Goal: Information Seeking & Learning: Learn about a topic

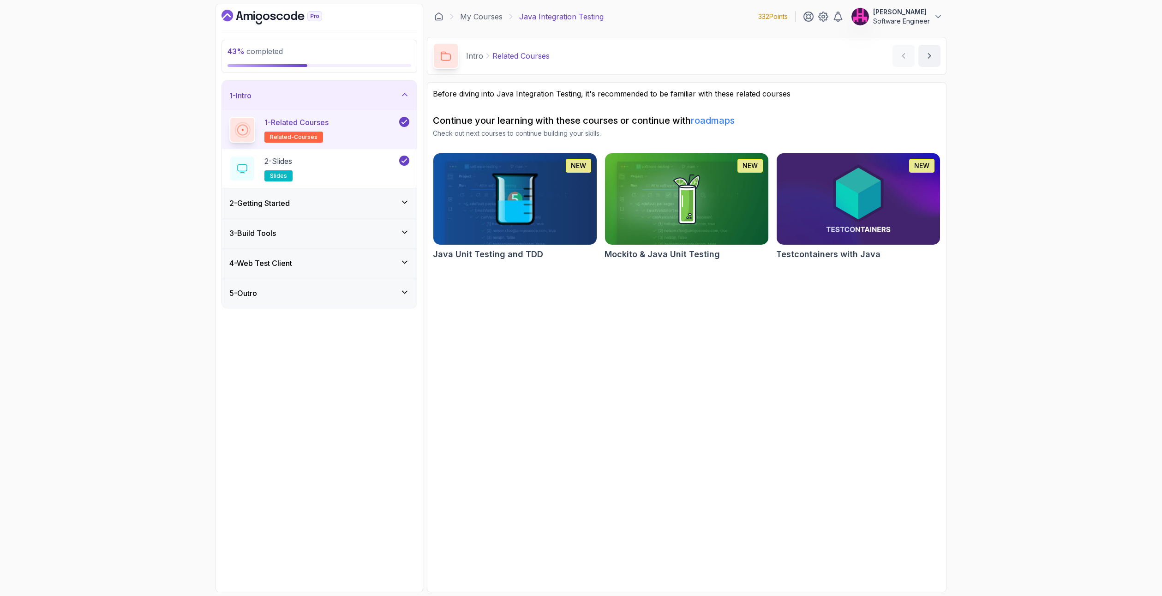
click at [401, 203] on icon at bounding box center [404, 202] width 9 height 9
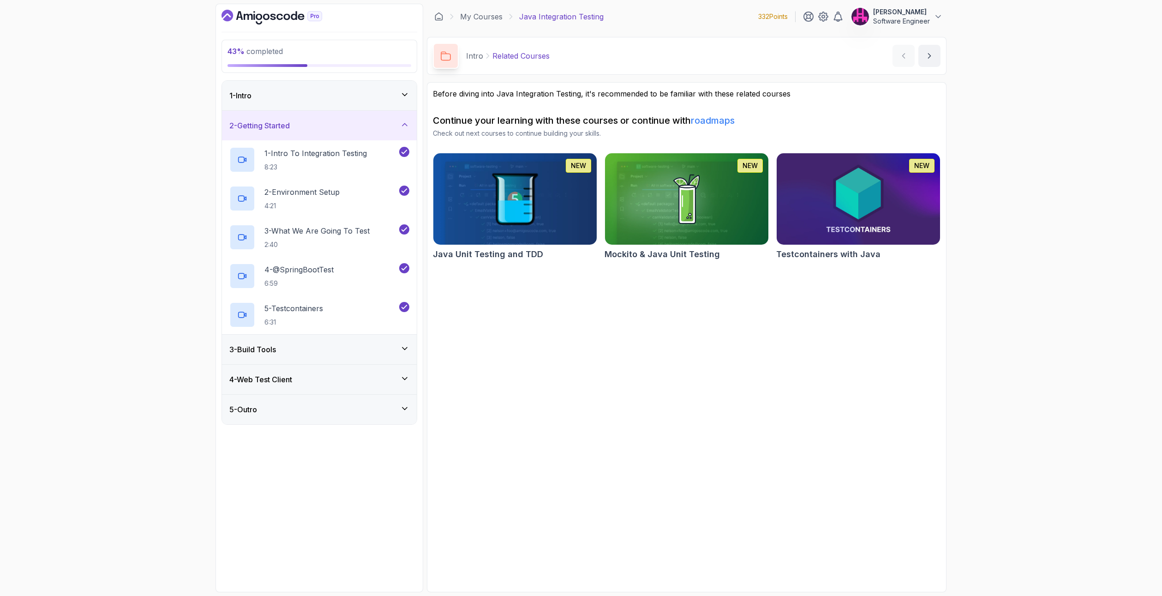
click at [408, 350] on icon at bounding box center [404, 348] width 9 height 9
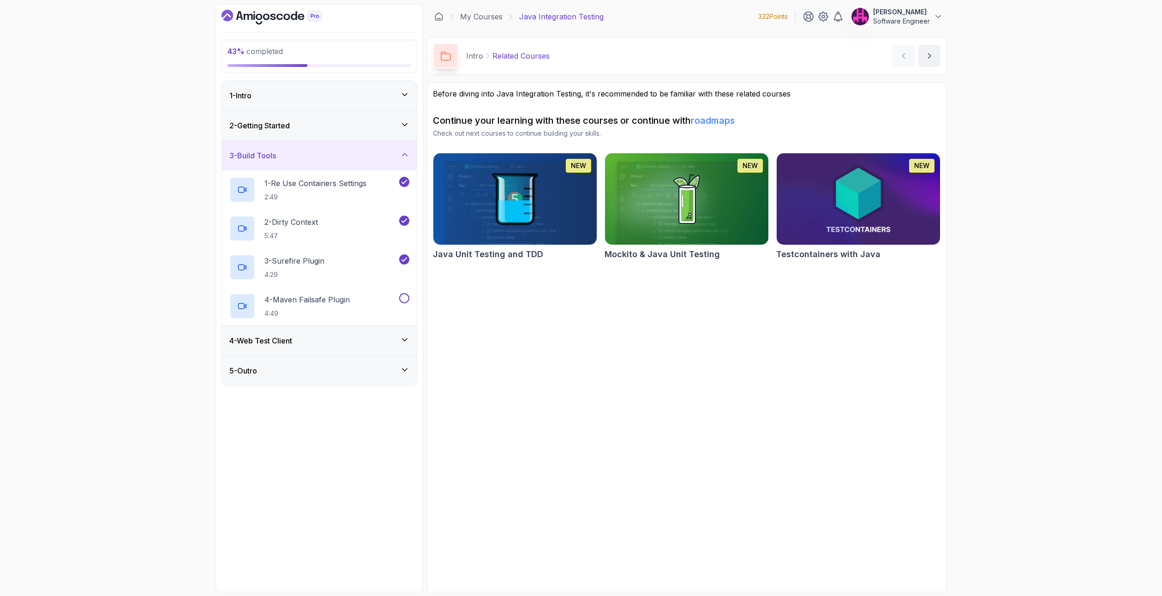
click at [406, 337] on icon at bounding box center [404, 339] width 9 height 9
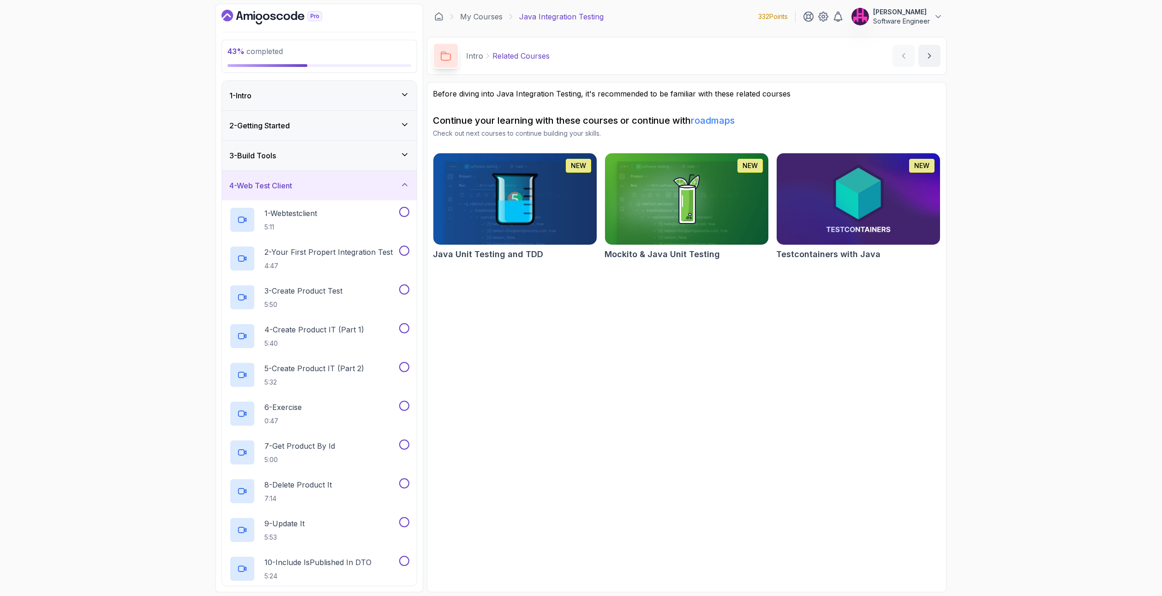
click at [404, 185] on icon at bounding box center [404, 184] width 9 height 9
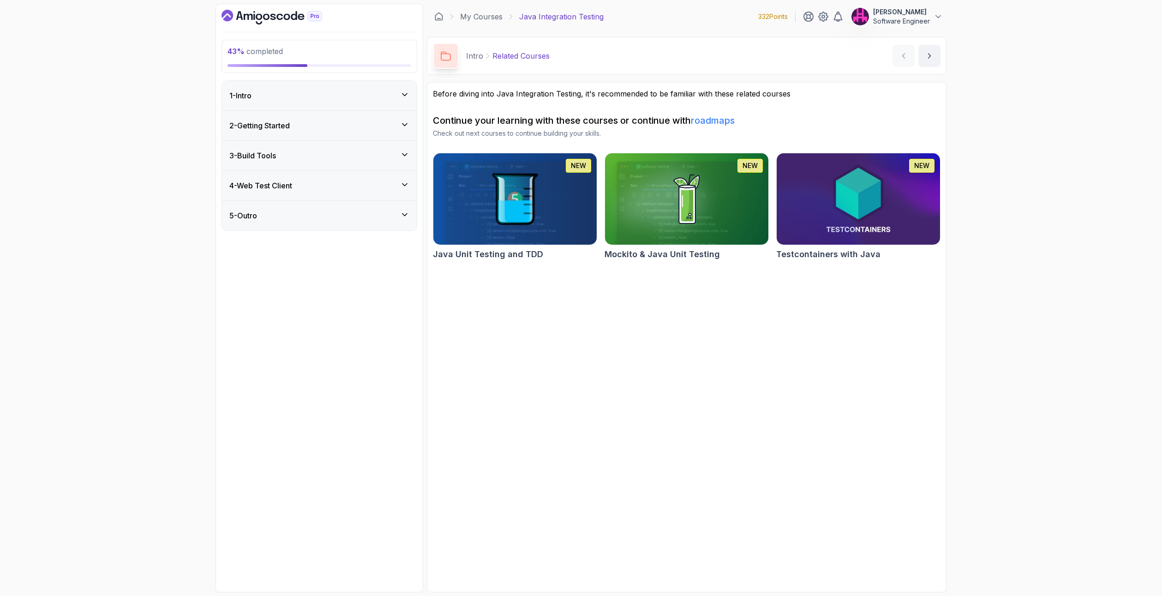
click at [408, 162] on div "3 - Build Tools" at bounding box center [319, 156] width 195 height 30
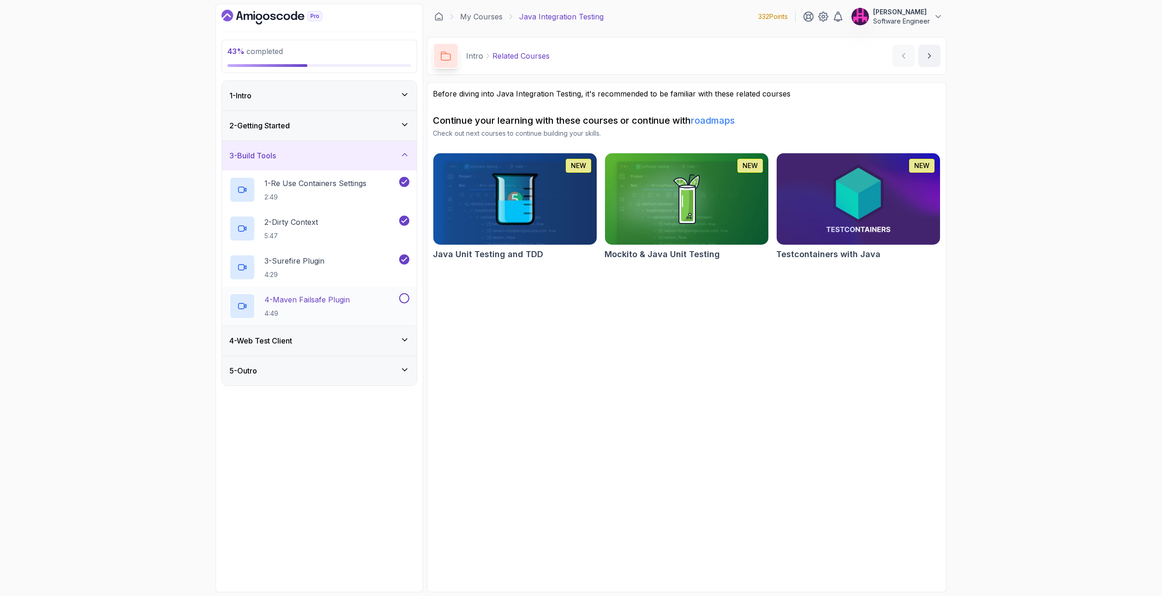
click at [376, 301] on div "4 - Maven Failsafe Plugin 4:49" at bounding box center [313, 306] width 168 height 26
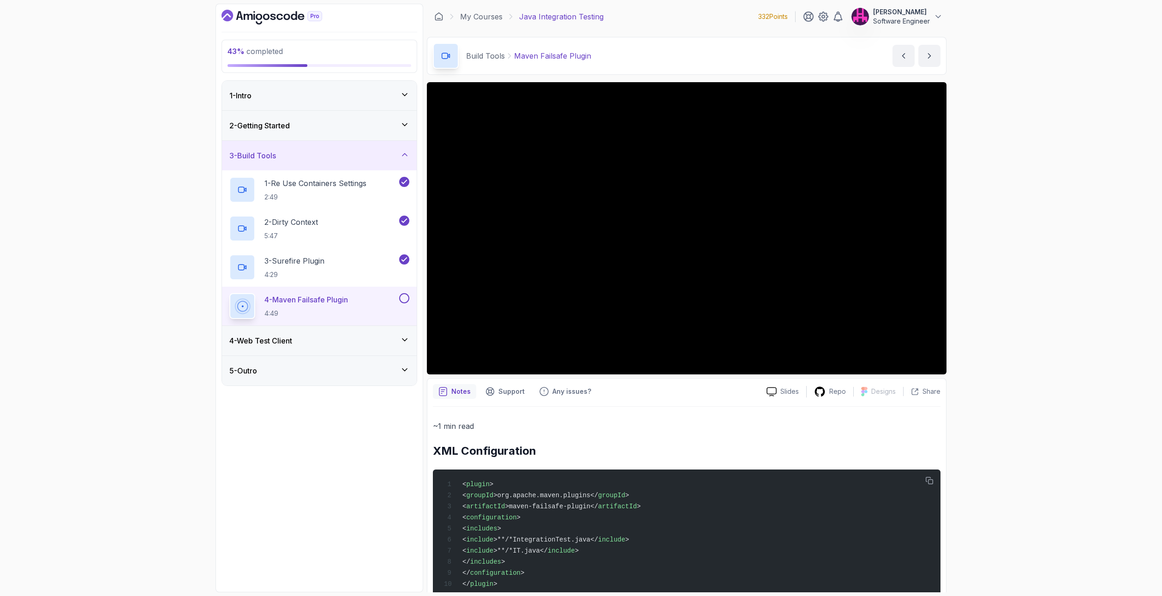
click at [404, 301] on button at bounding box center [404, 298] width 10 height 10
click at [402, 339] on icon at bounding box center [404, 339] width 9 height 9
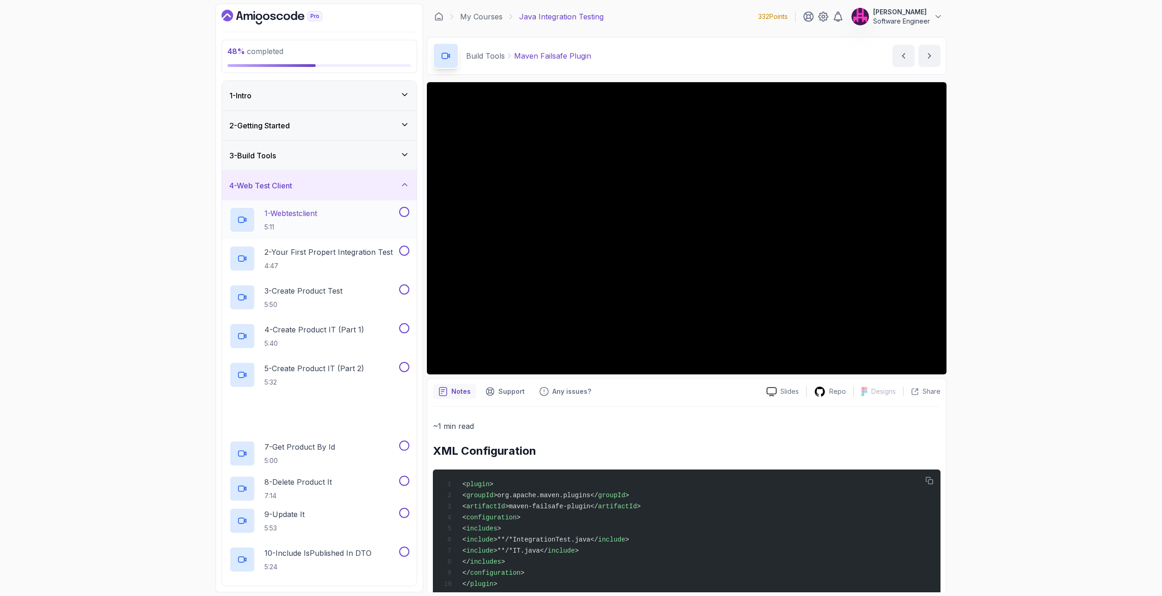
click at [302, 223] on p "5:11" at bounding box center [291, 227] width 53 height 9
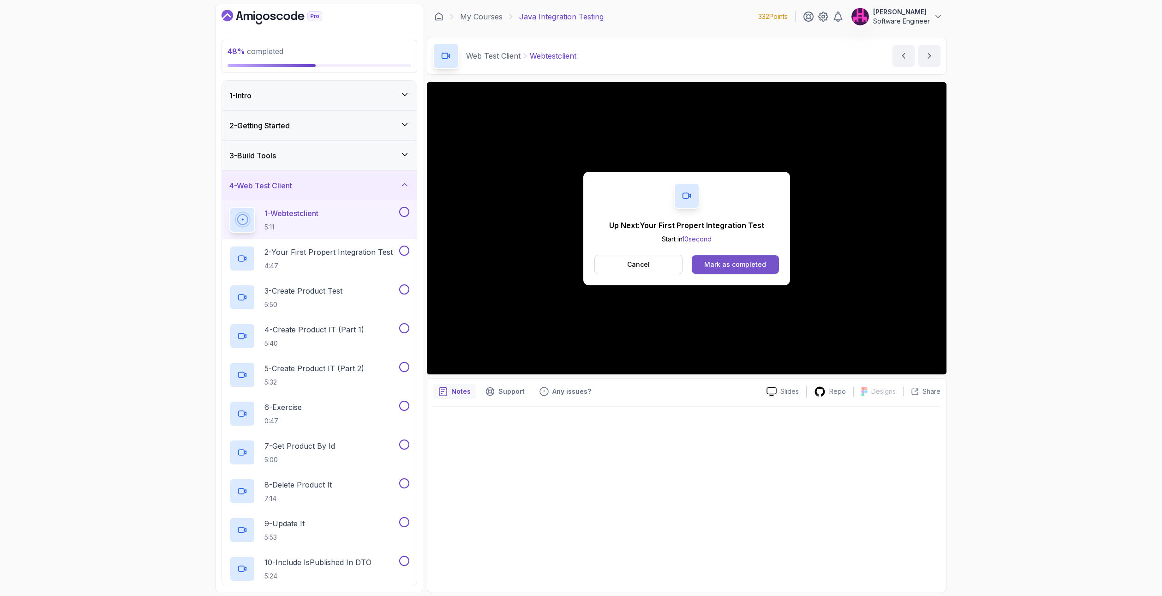
click at [736, 264] on div "Mark as completed" at bounding box center [735, 264] width 62 height 9
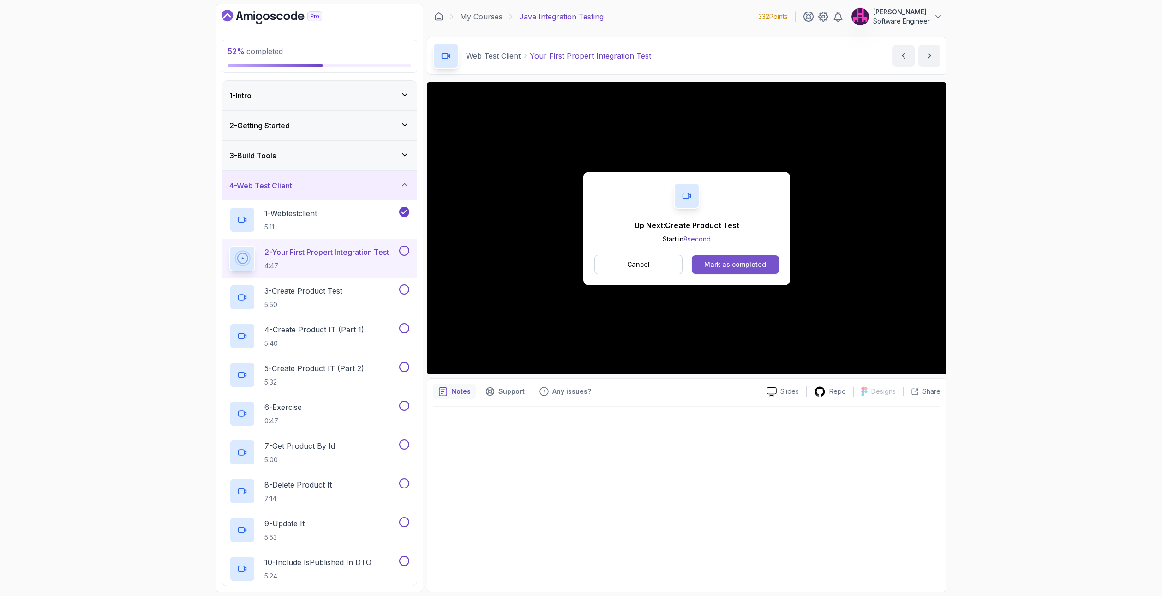
click at [729, 264] on div "Mark as completed" at bounding box center [735, 264] width 62 height 9
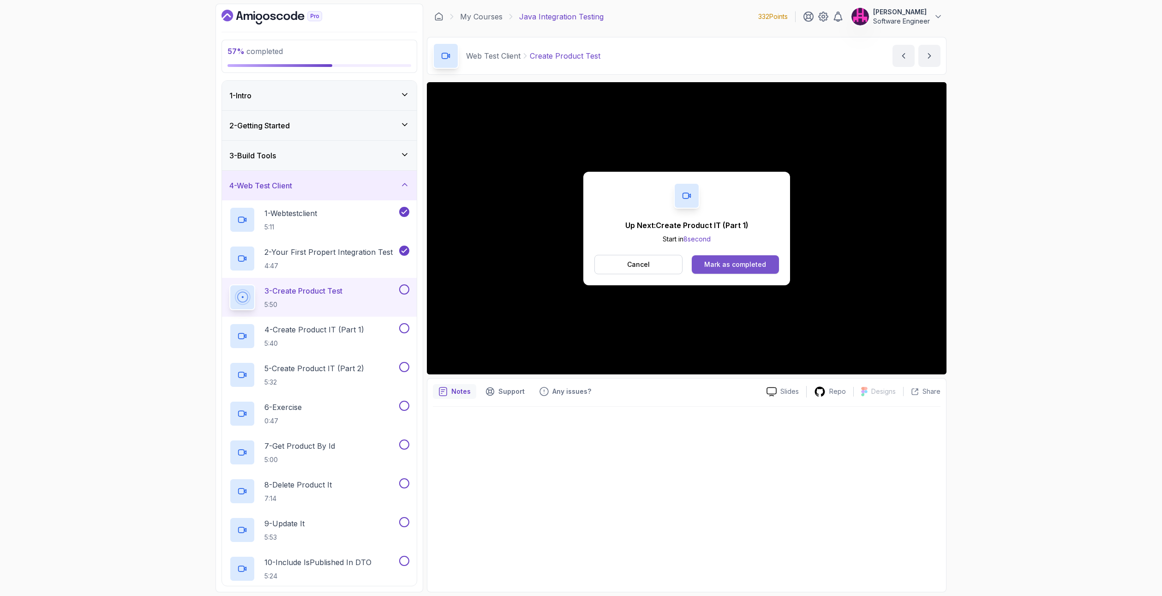
click at [761, 264] on div "Mark as completed" at bounding box center [735, 264] width 62 height 9
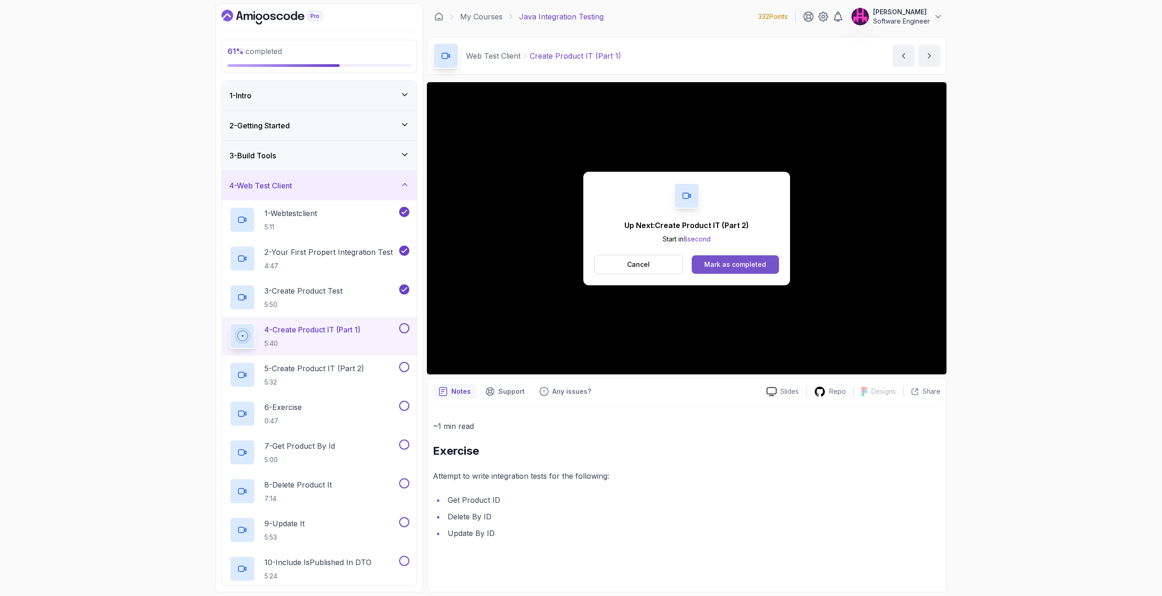
click at [745, 261] on div "Mark as completed" at bounding box center [735, 264] width 62 height 9
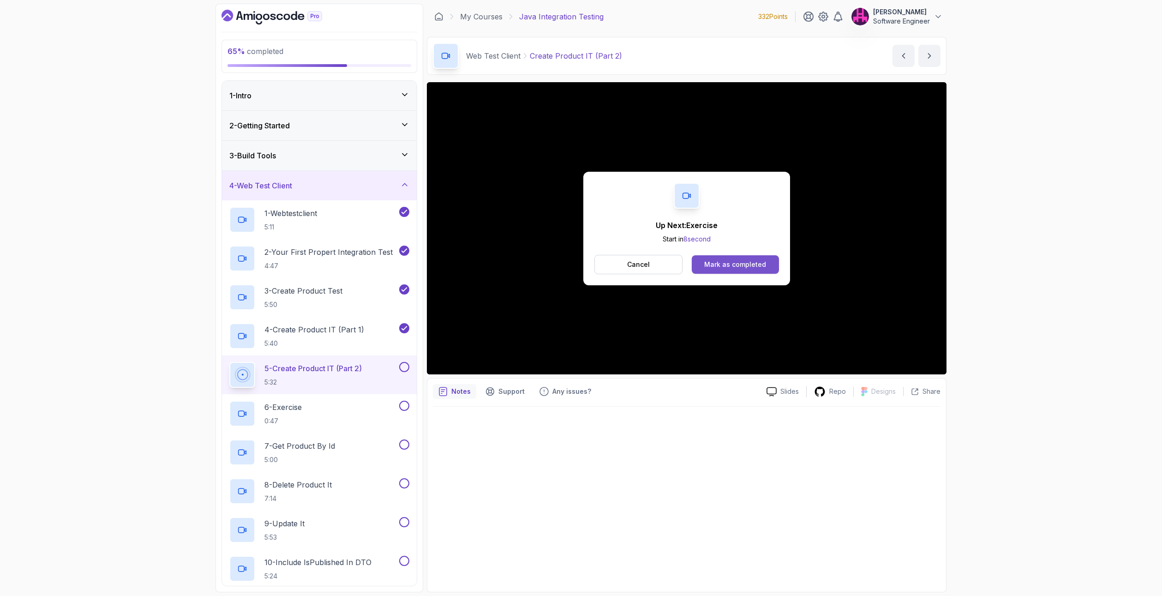
click at [758, 256] on button "Mark as completed" at bounding box center [735, 264] width 87 height 18
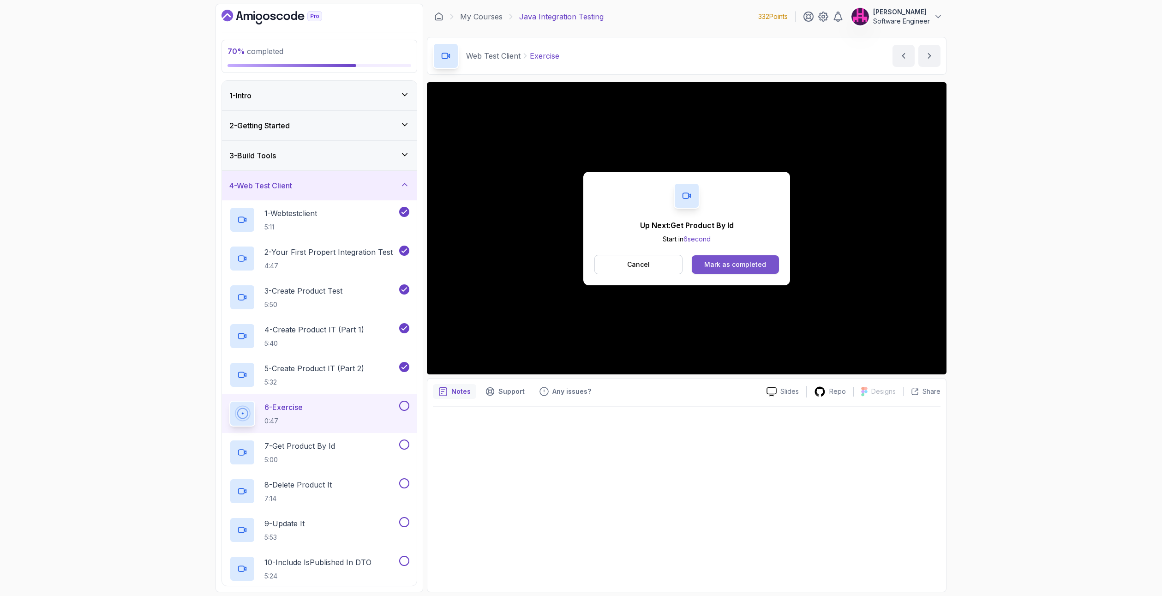
click at [742, 266] on div "Mark as completed" at bounding box center [735, 264] width 62 height 9
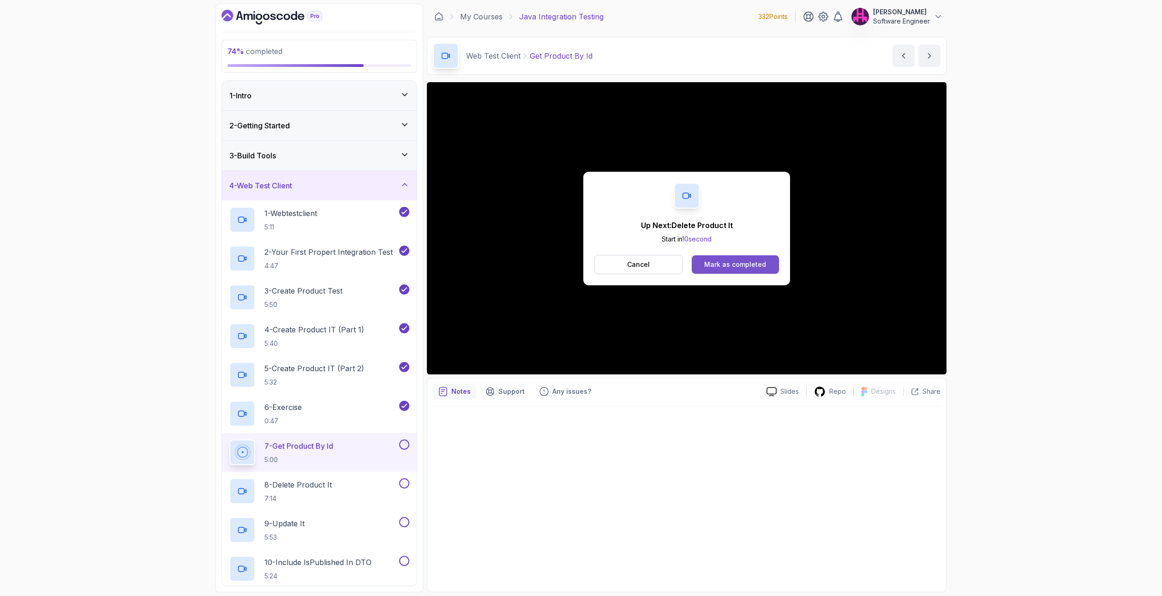
click at [715, 262] on div "Mark as completed" at bounding box center [735, 264] width 62 height 9
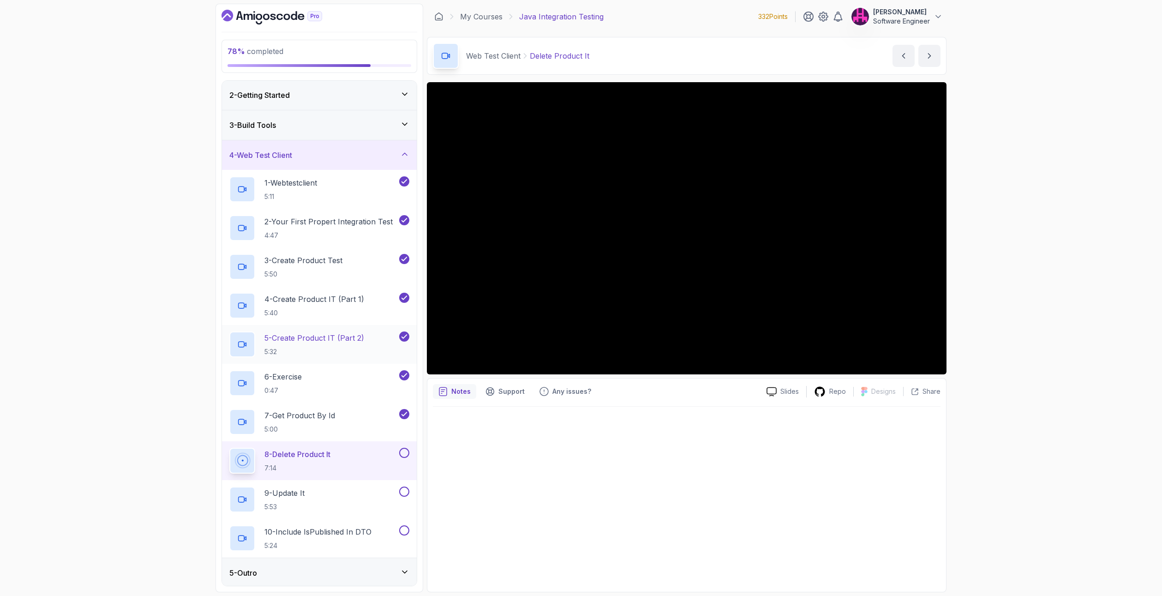
scroll to position [32, 0]
click at [315, 562] on div "5 - Outro" at bounding box center [319, 571] width 195 height 30
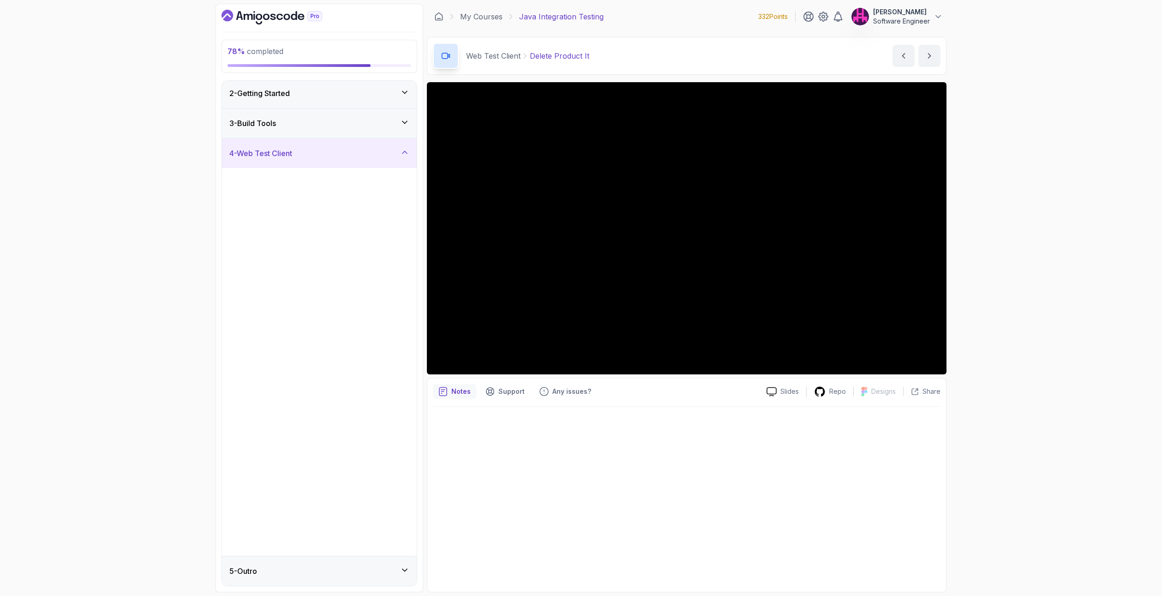
scroll to position [0, 0]
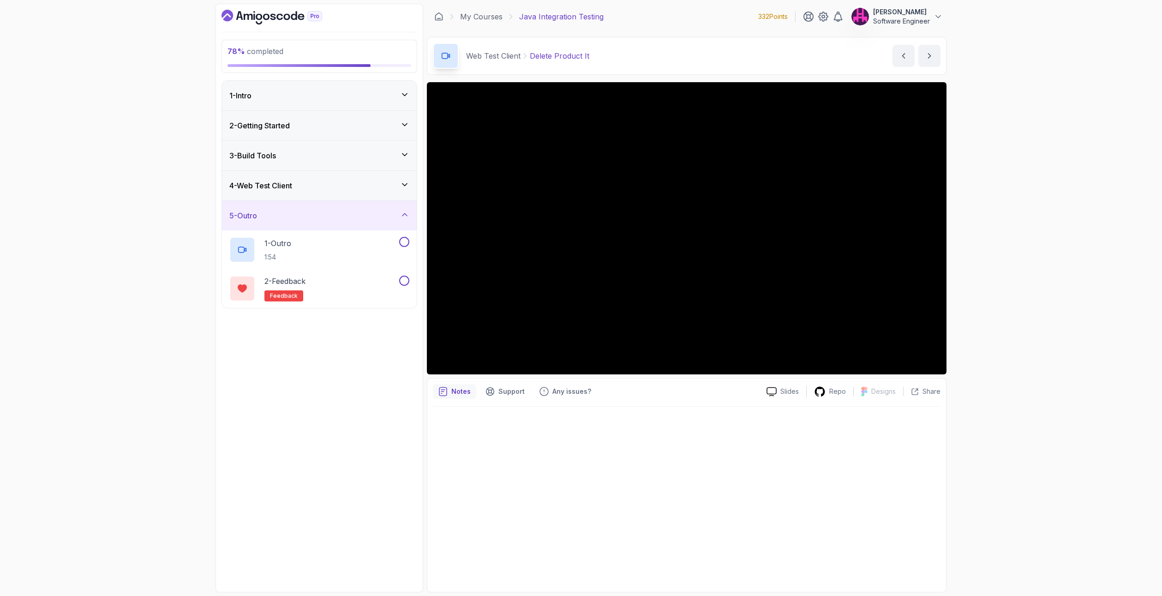
click at [401, 182] on icon at bounding box center [404, 184] width 9 height 9
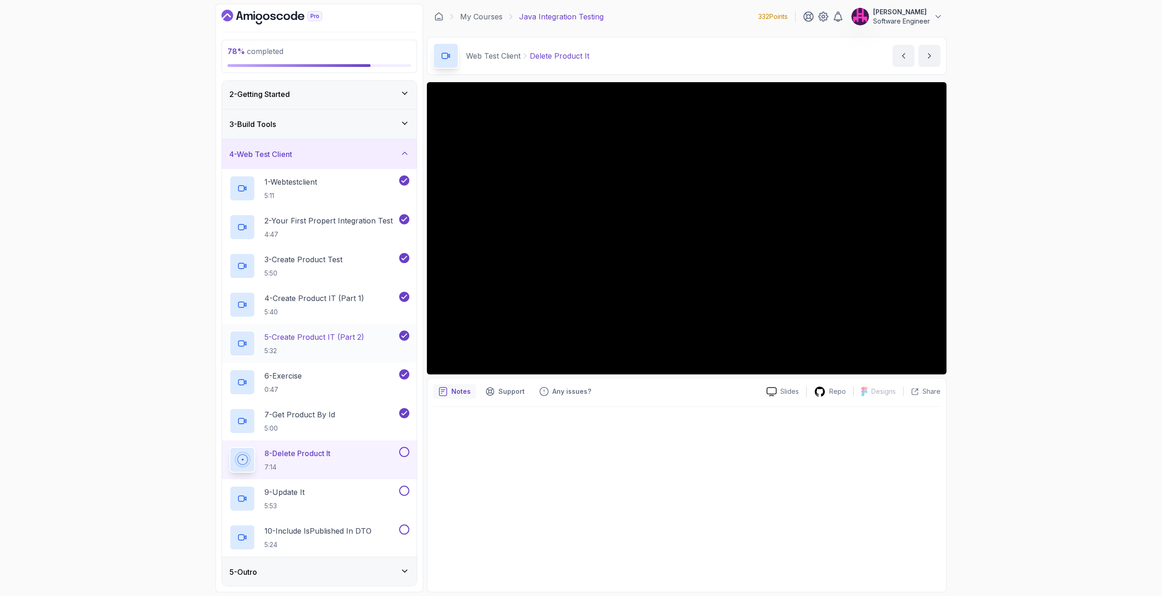
scroll to position [32, 0]
